Goal: Task Accomplishment & Management: Manage account settings

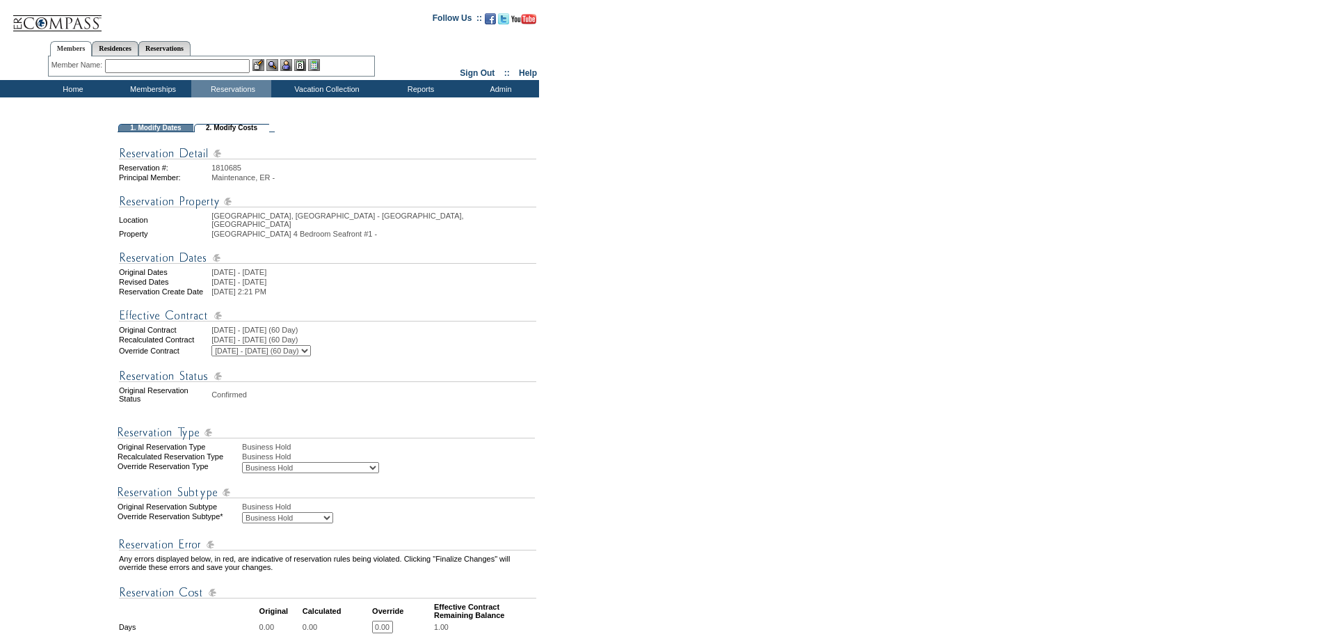
click at [303, 518] on select "Business Hold Pending Prospect Hold" at bounding box center [287, 517] width 91 height 11
select select "PropMaintBusinessHold-PendingProspHold"
click at [242, 513] on select "Business Hold Pending Prospect Hold" at bounding box center [287, 517] width 91 height 11
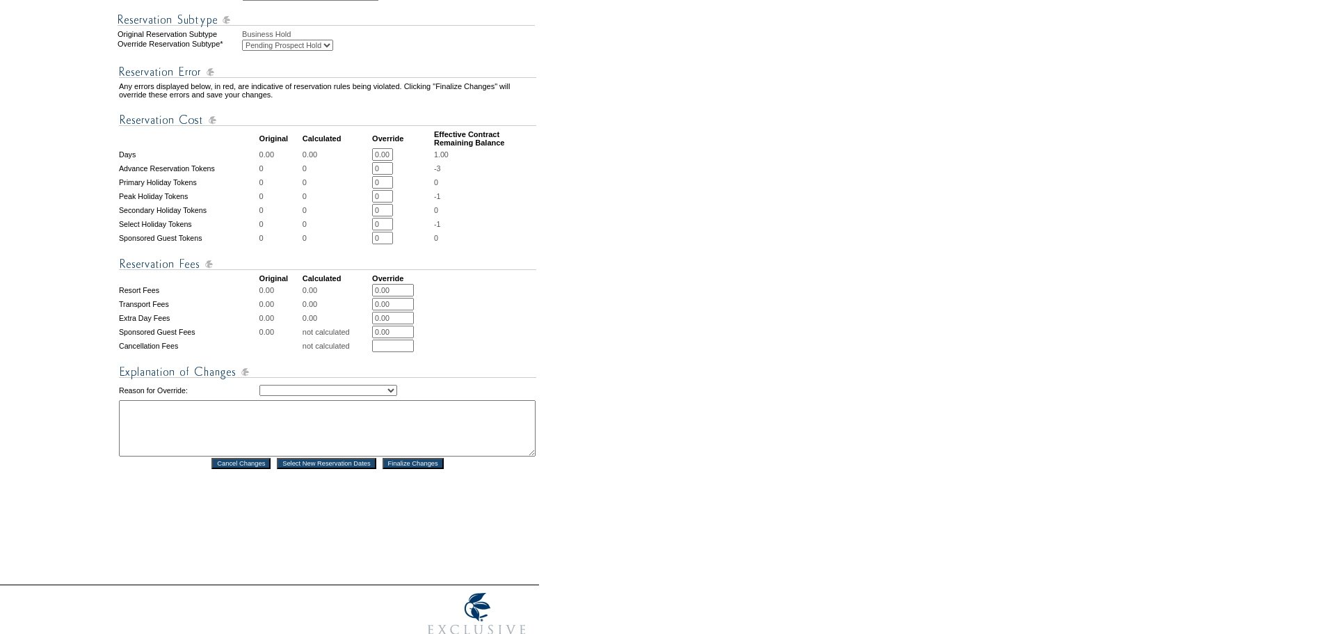
scroll to position [539, 0]
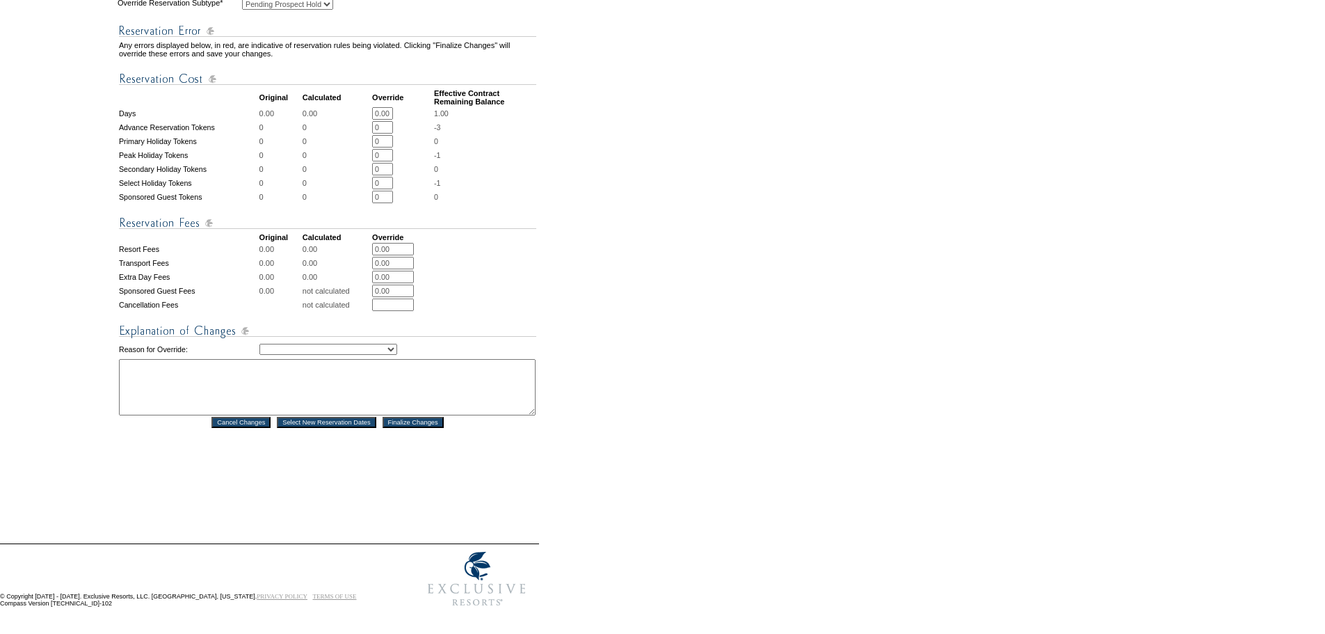
click at [397, 344] on select "Creating Continuous Stay Days Rebooked After Cancellation Editing Occupant Expe…" at bounding box center [328, 349] width 138 height 11
select select "1039"
click at [259, 344] on select "Creating Continuous Stay Days Rebooked After Cancellation Editing Occupant Expe…" at bounding box center [328, 349] width 138 height 11
drag, startPoint x: 190, startPoint y: 362, endPoint x: 181, endPoint y: 352, distance: 13.8
click at [189, 362] on textarea at bounding box center [327, 387] width 417 height 56
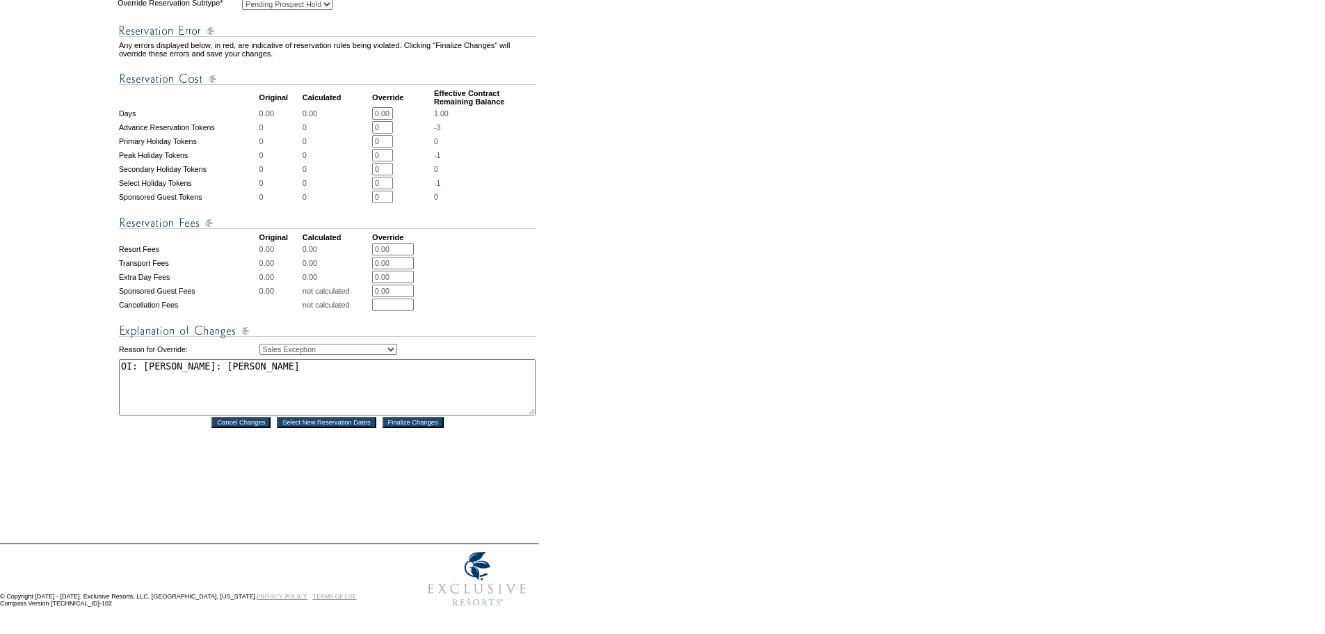
type textarea "OI: [PERSON_NAME]: [PERSON_NAME]"
click at [396, 417] on input "Finalize Changes" at bounding box center [413, 422] width 61 height 11
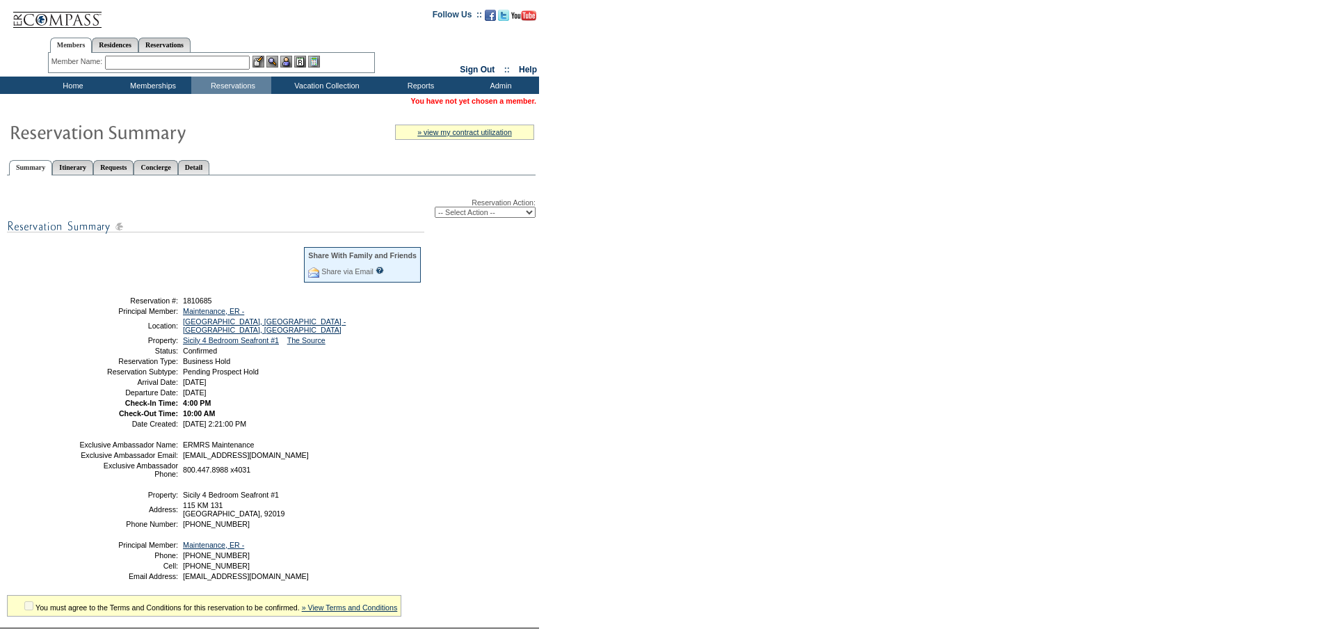
drag, startPoint x: 301, startPoint y: 394, endPoint x: 95, endPoint y: 300, distance: 226.6
click at [95, 300] on tbody "Share With Family and Friends Share via Email Share Reservation Information Ple…" at bounding box center [251, 337] width 344 height 182
copy tbody "Reservation #: 1810685 Principal Member: Maintenance, ER - Location: Sicily, It…"
